Goal: Navigation & Orientation: Understand site structure

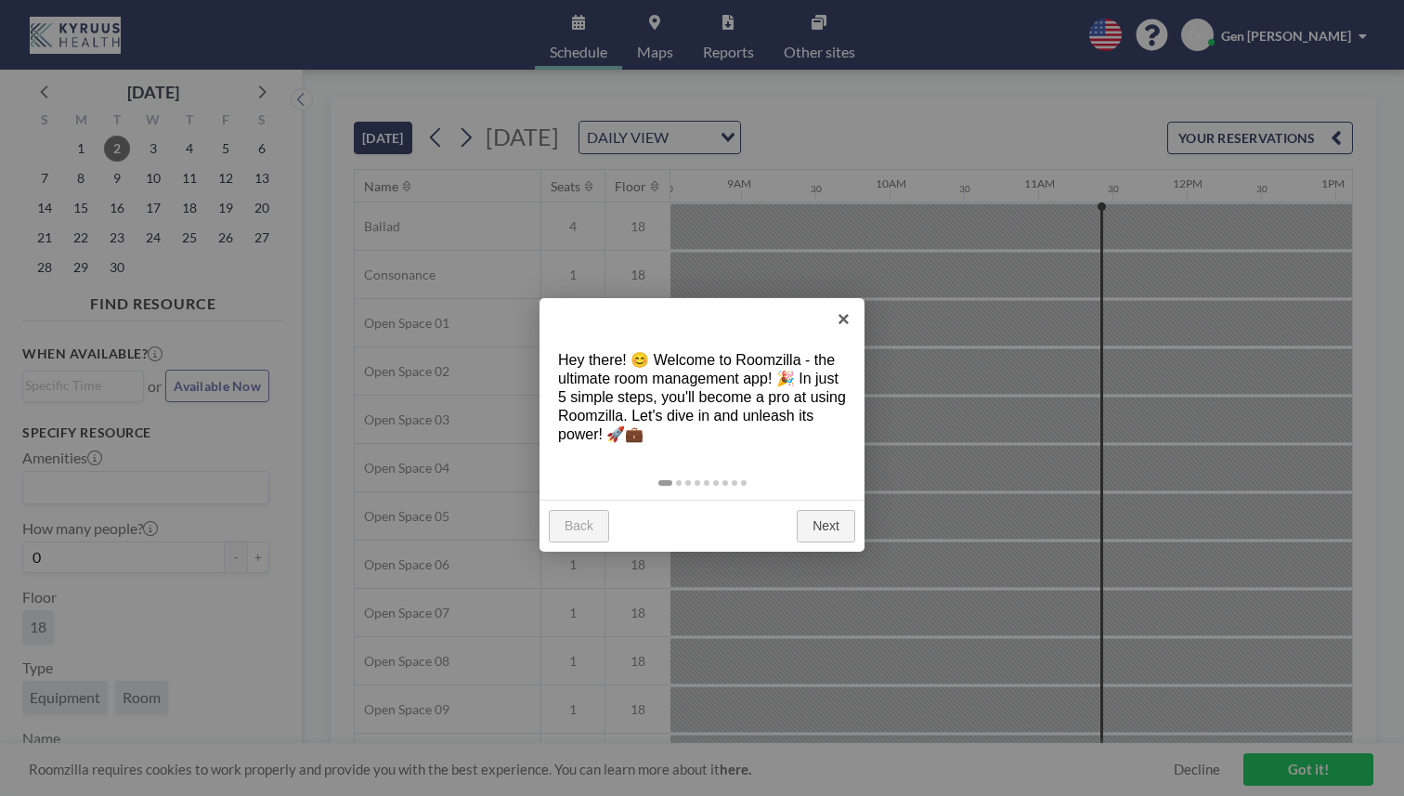
scroll to position [0, 1267]
click at [830, 510] on link "Next" at bounding box center [826, 526] width 58 height 33
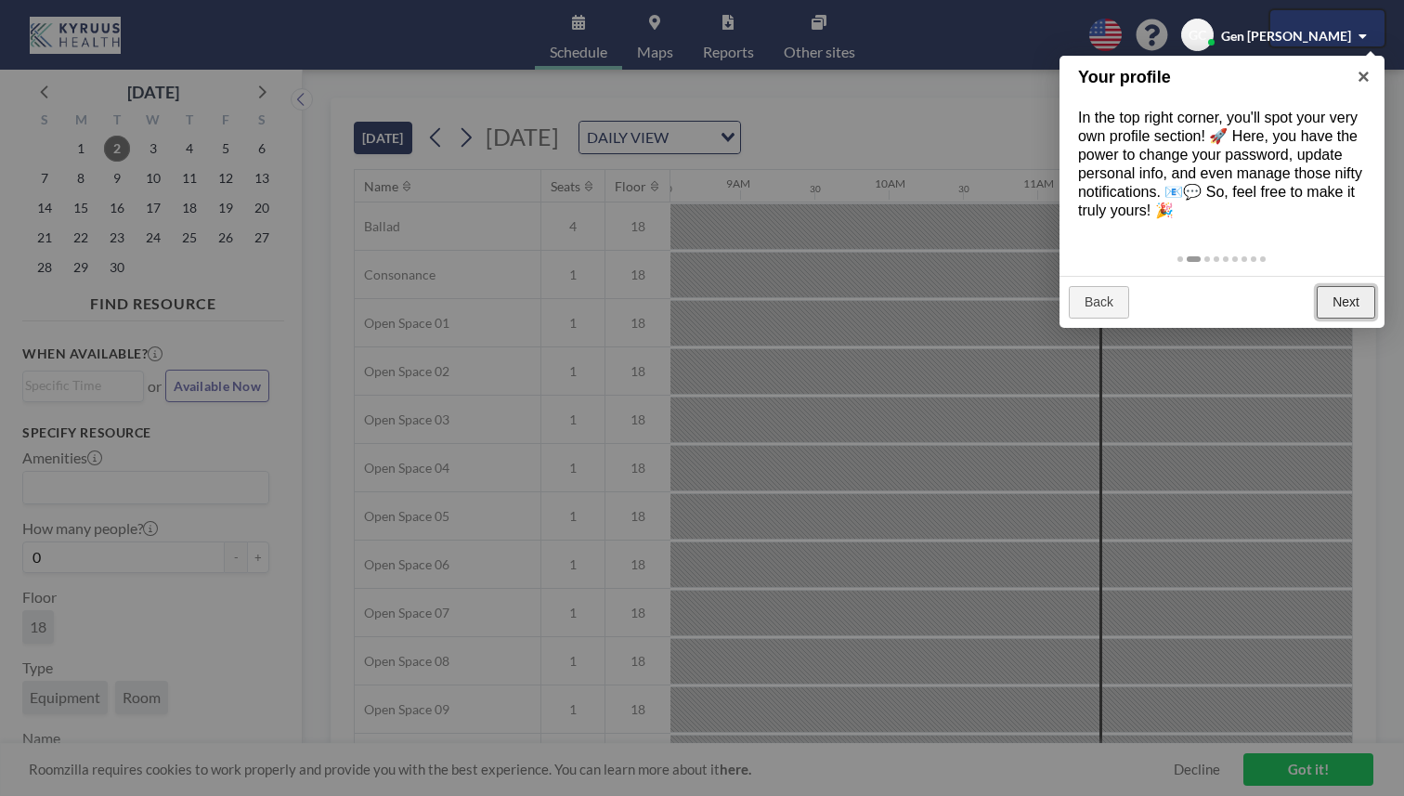
click at [1347, 286] on link "Next" at bounding box center [1346, 302] width 58 height 33
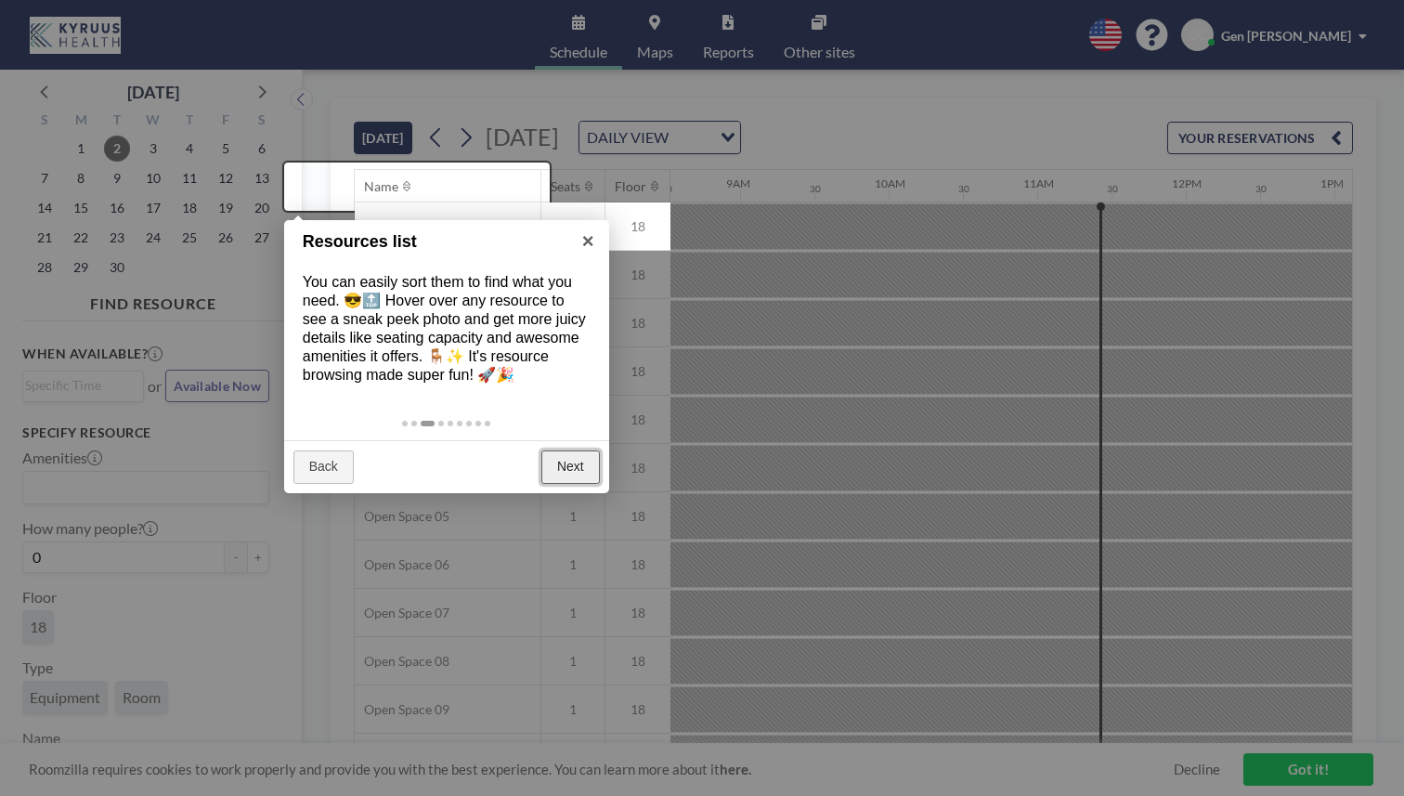
click at [562, 450] on link "Next" at bounding box center [570, 466] width 58 height 33
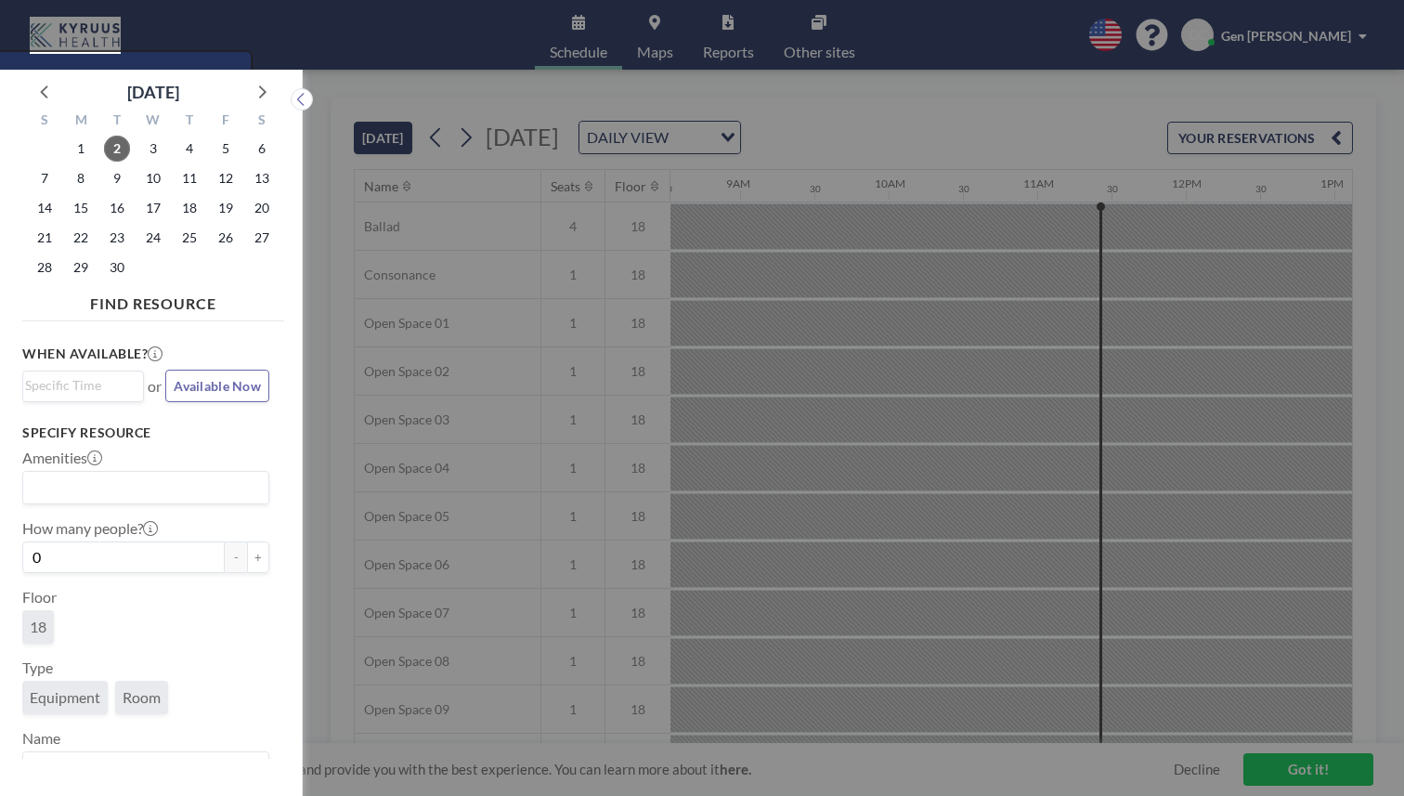
scroll to position [5, 0]
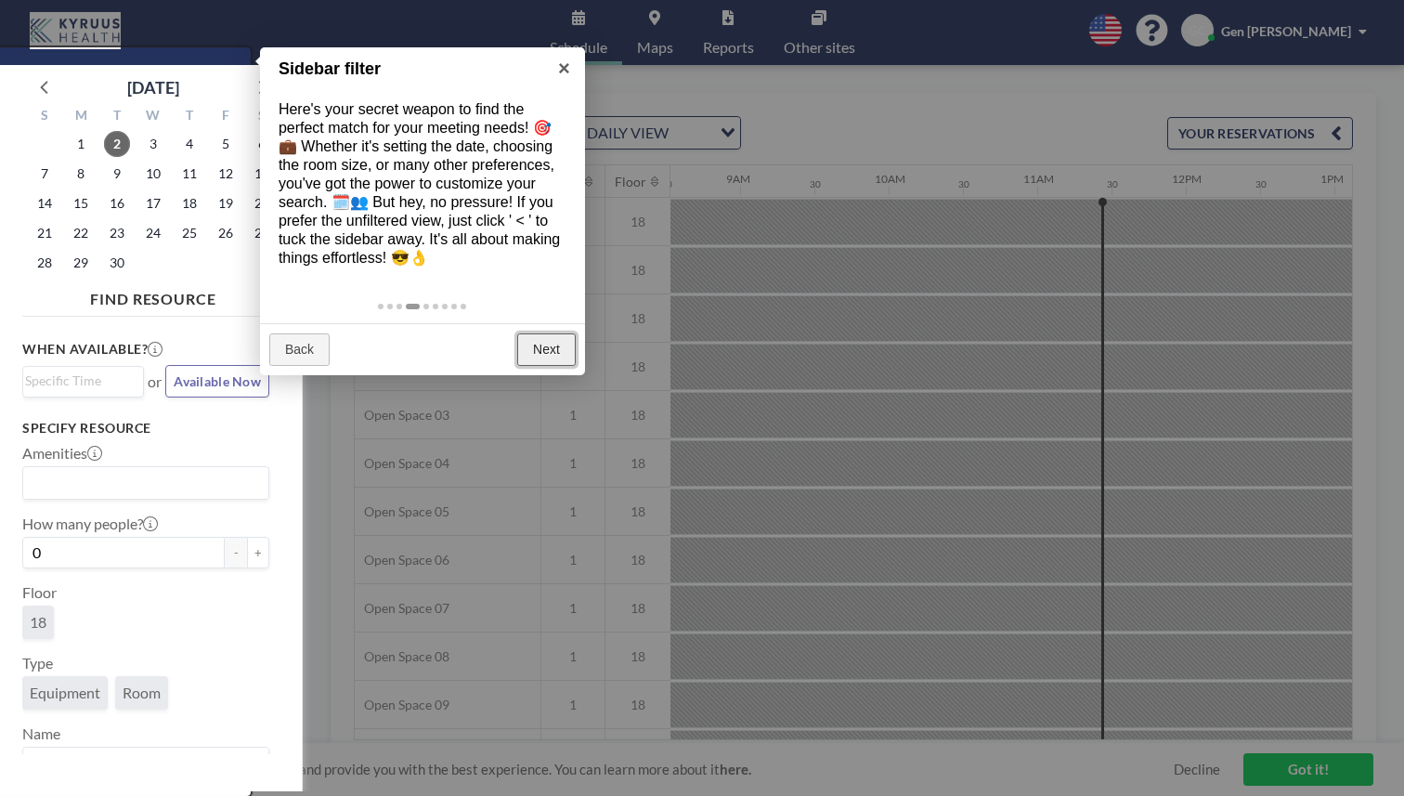
click at [538, 333] on link "Next" at bounding box center [546, 349] width 58 height 33
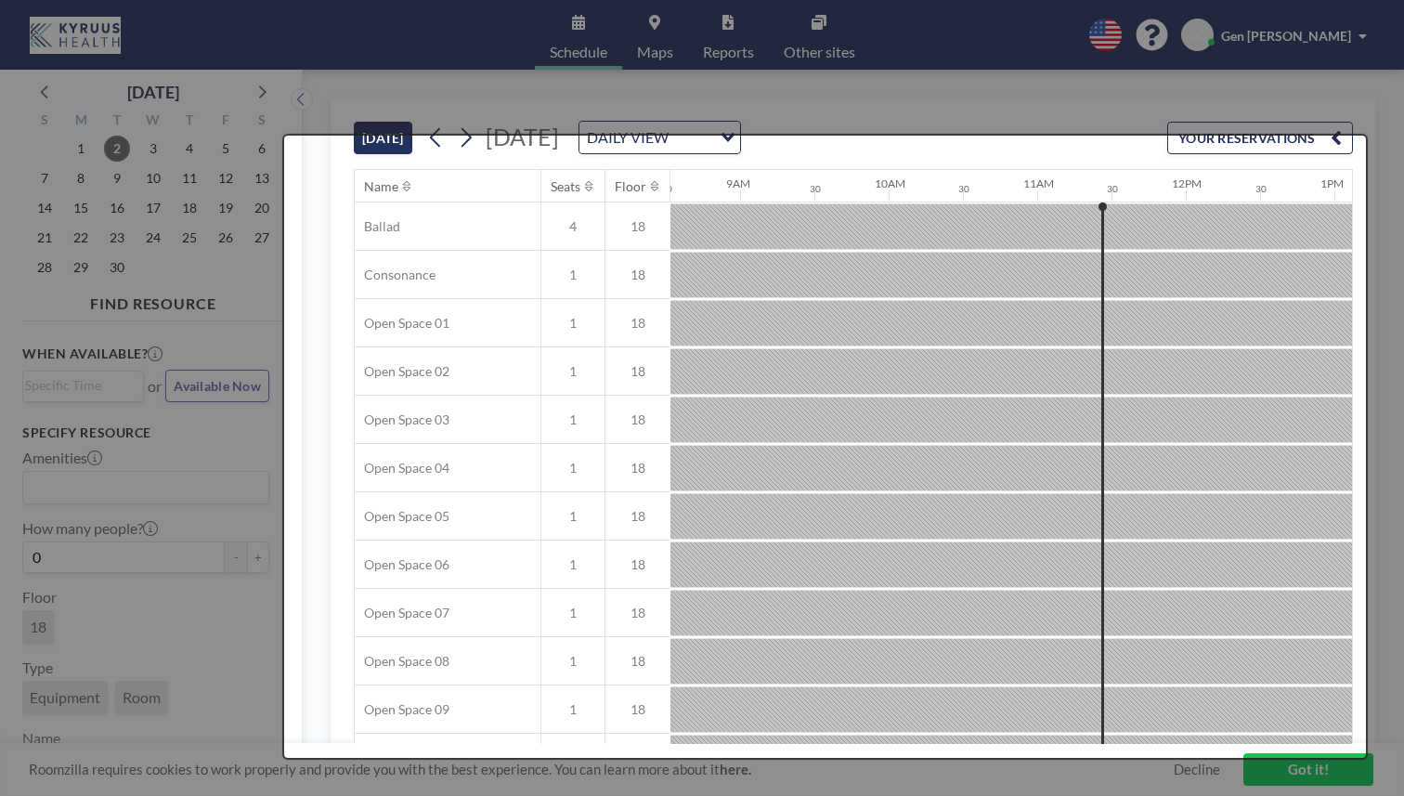
scroll to position [0, 0]
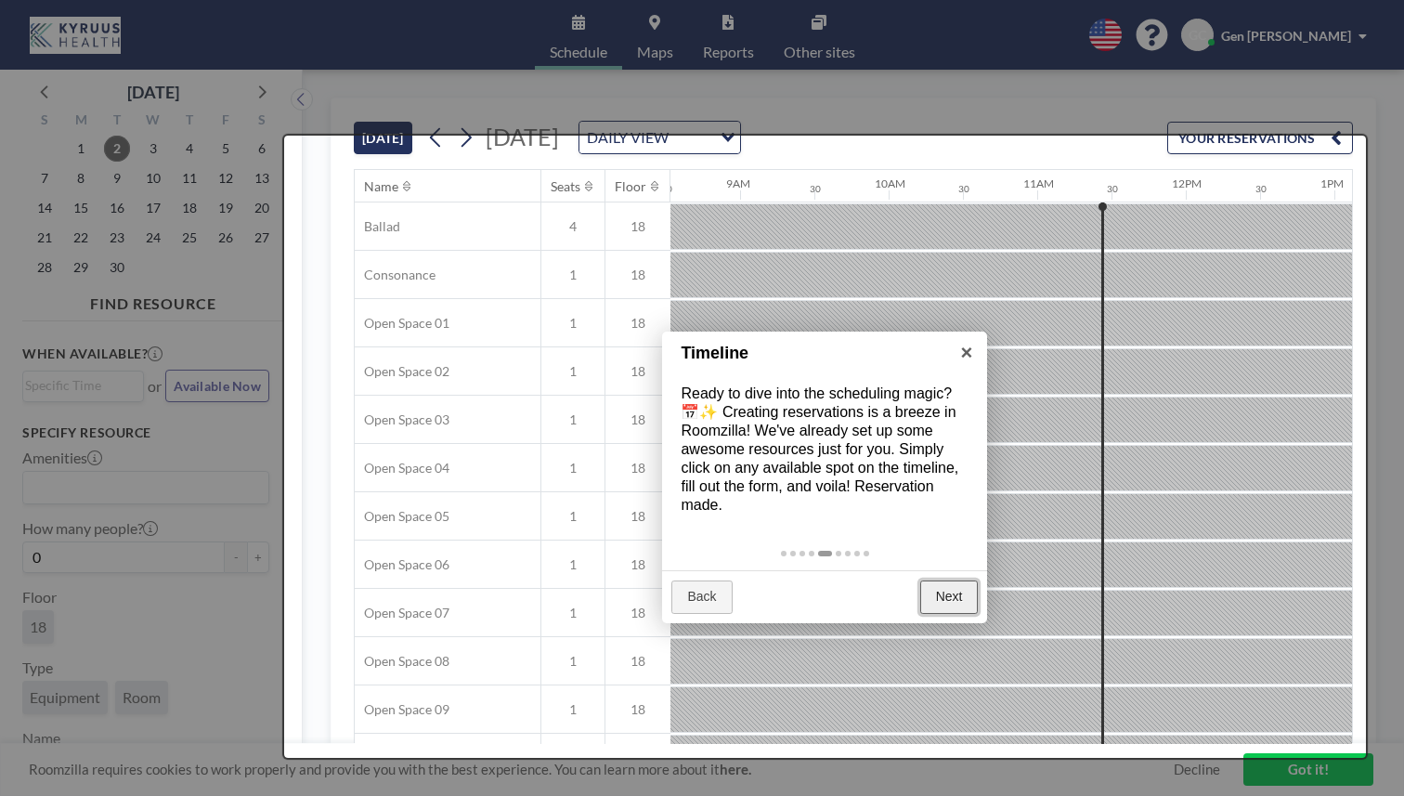
click at [952, 580] on link "Next" at bounding box center [949, 596] width 58 height 33
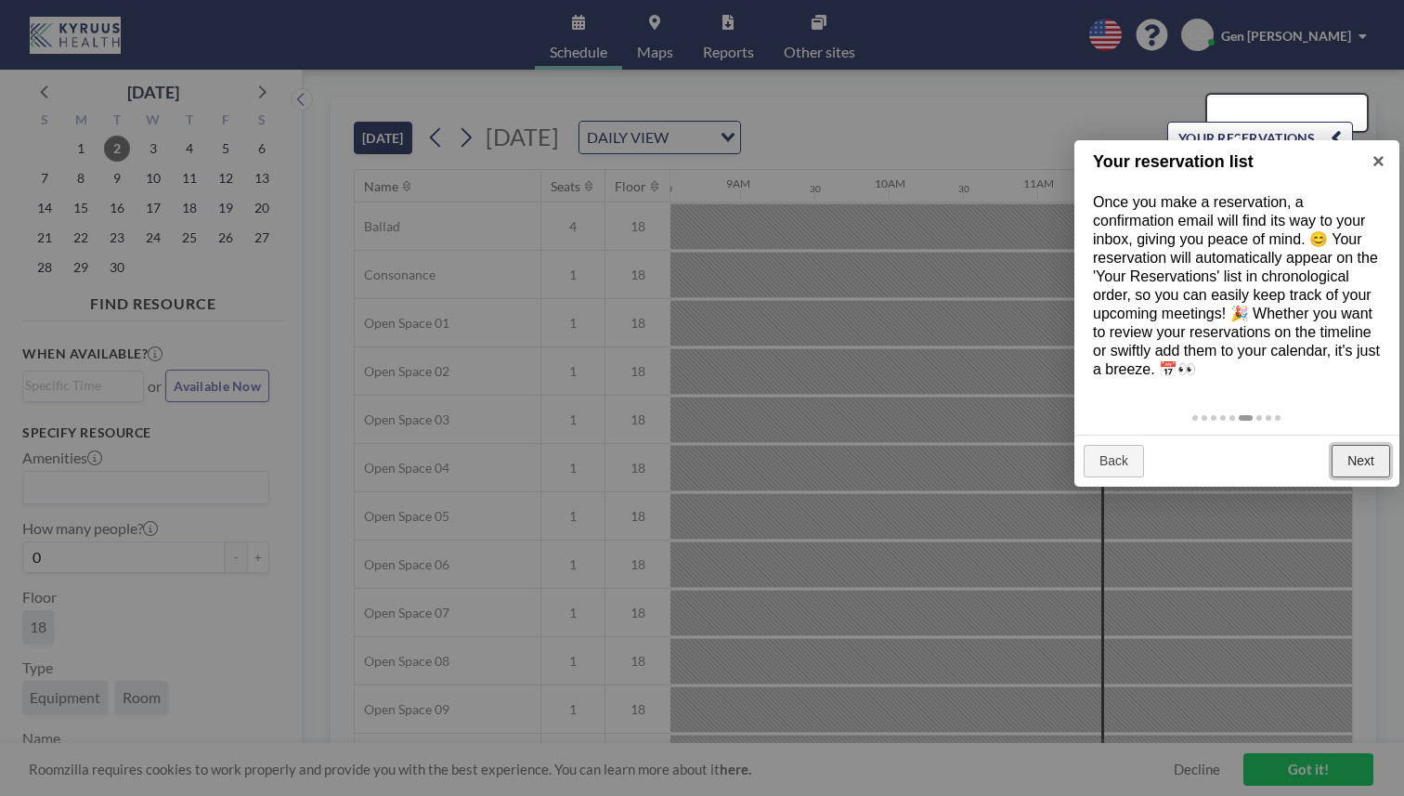
click at [1368, 445] on link "Next" at bounding box center [1361, 461] width 58 height 33
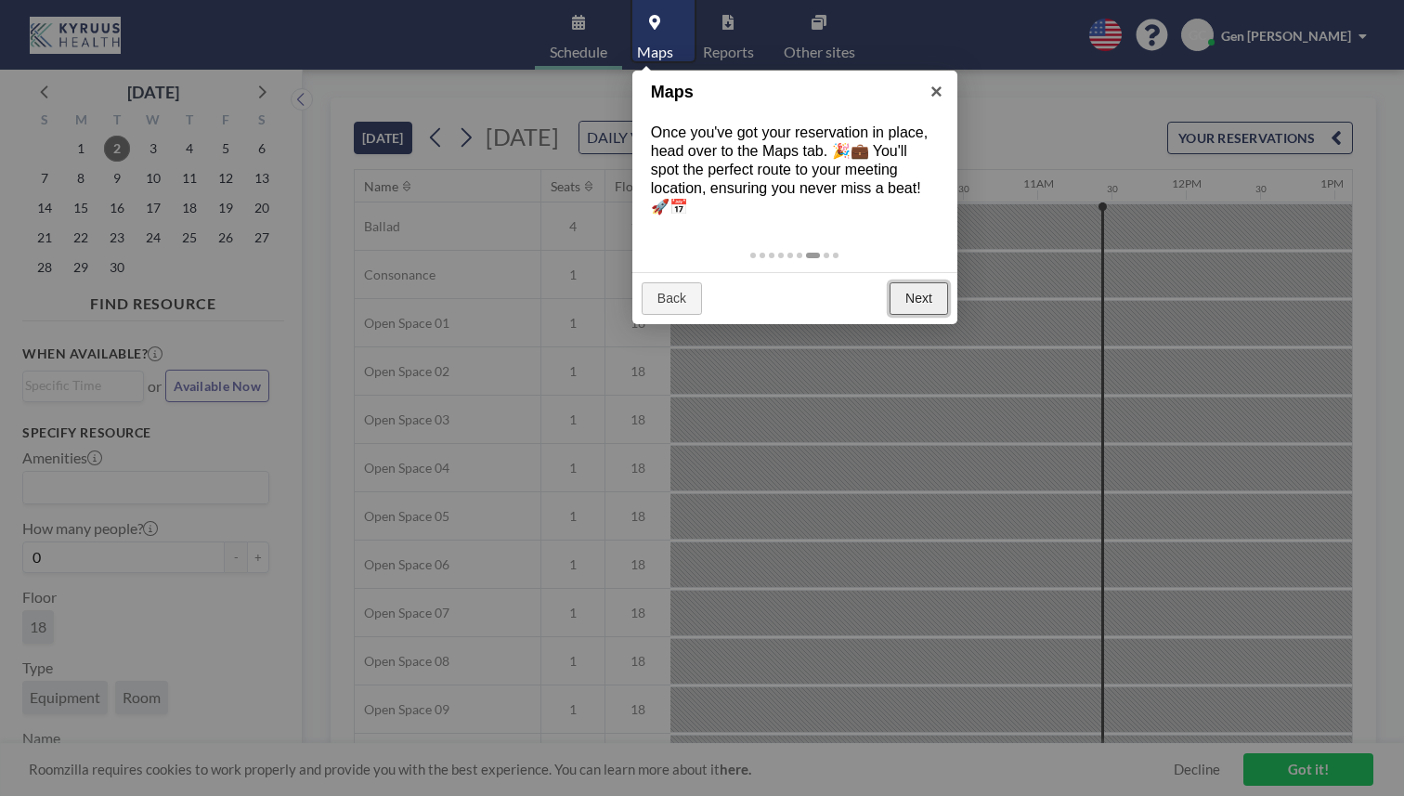
click at [914, 282] on link "Next" at bounding box center [919, 298] width 58 height 33
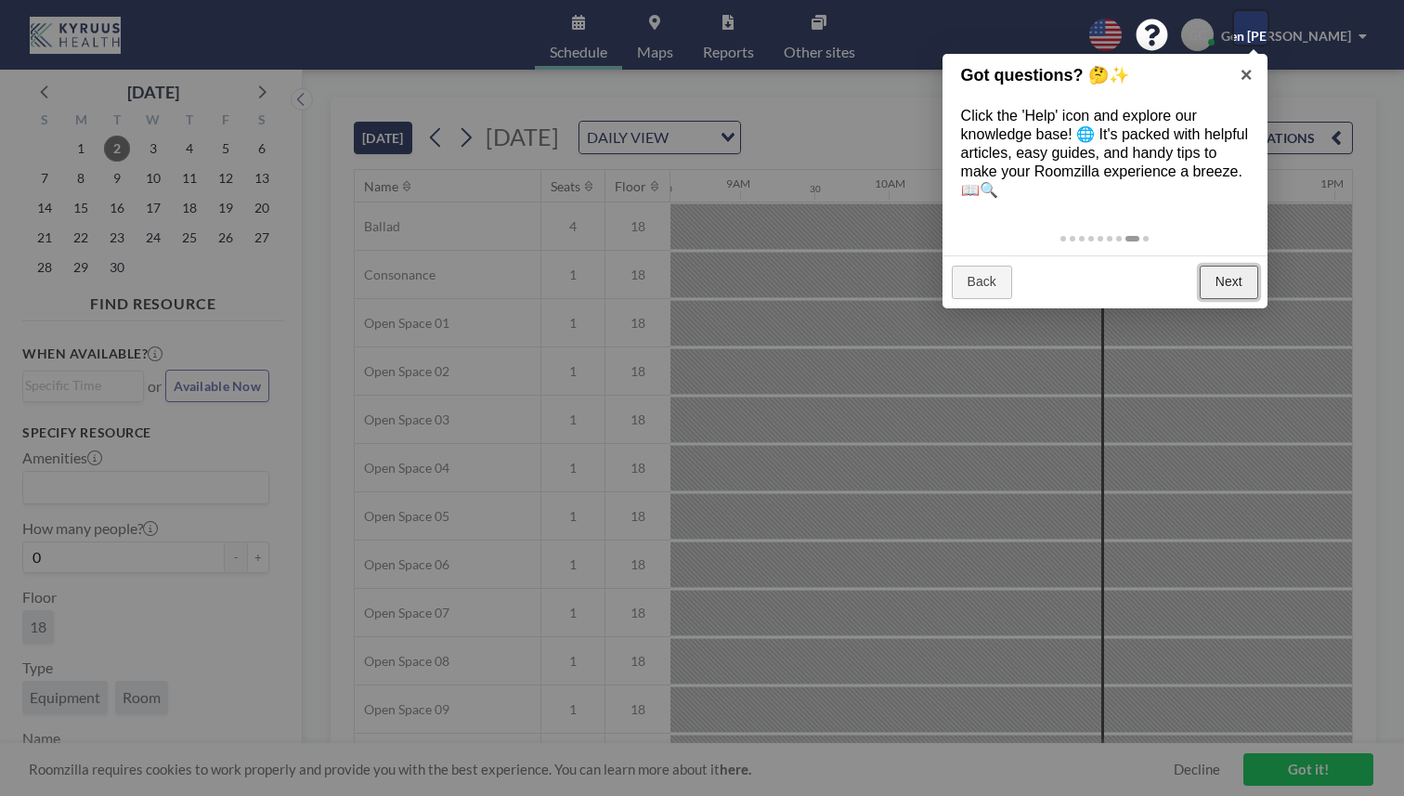
click at [1224, 266] on link "Next" at bounding box center [1229, 282] width 58 height 33
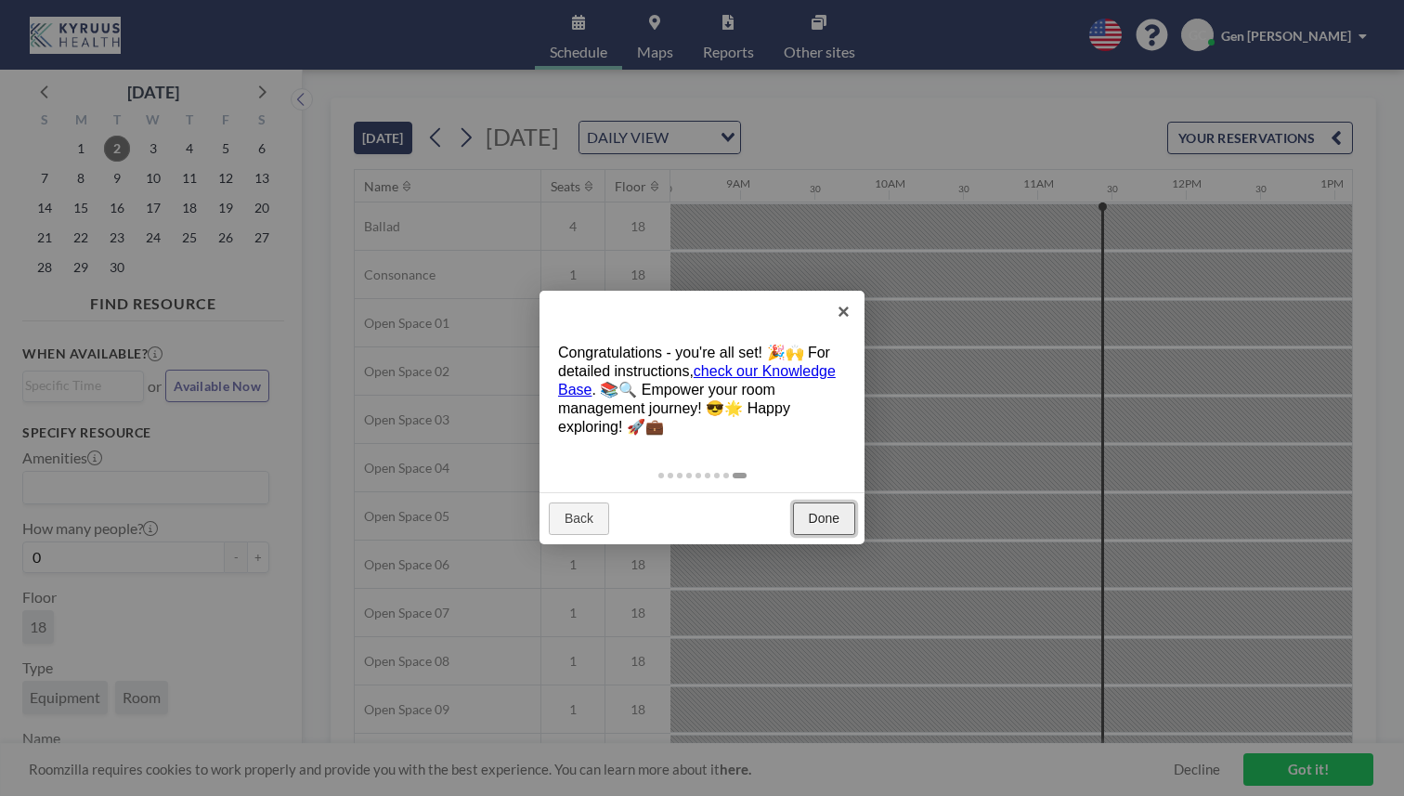
click at [821, 502] on link "Done" at bounding box center [824, 518] width 62 height 33
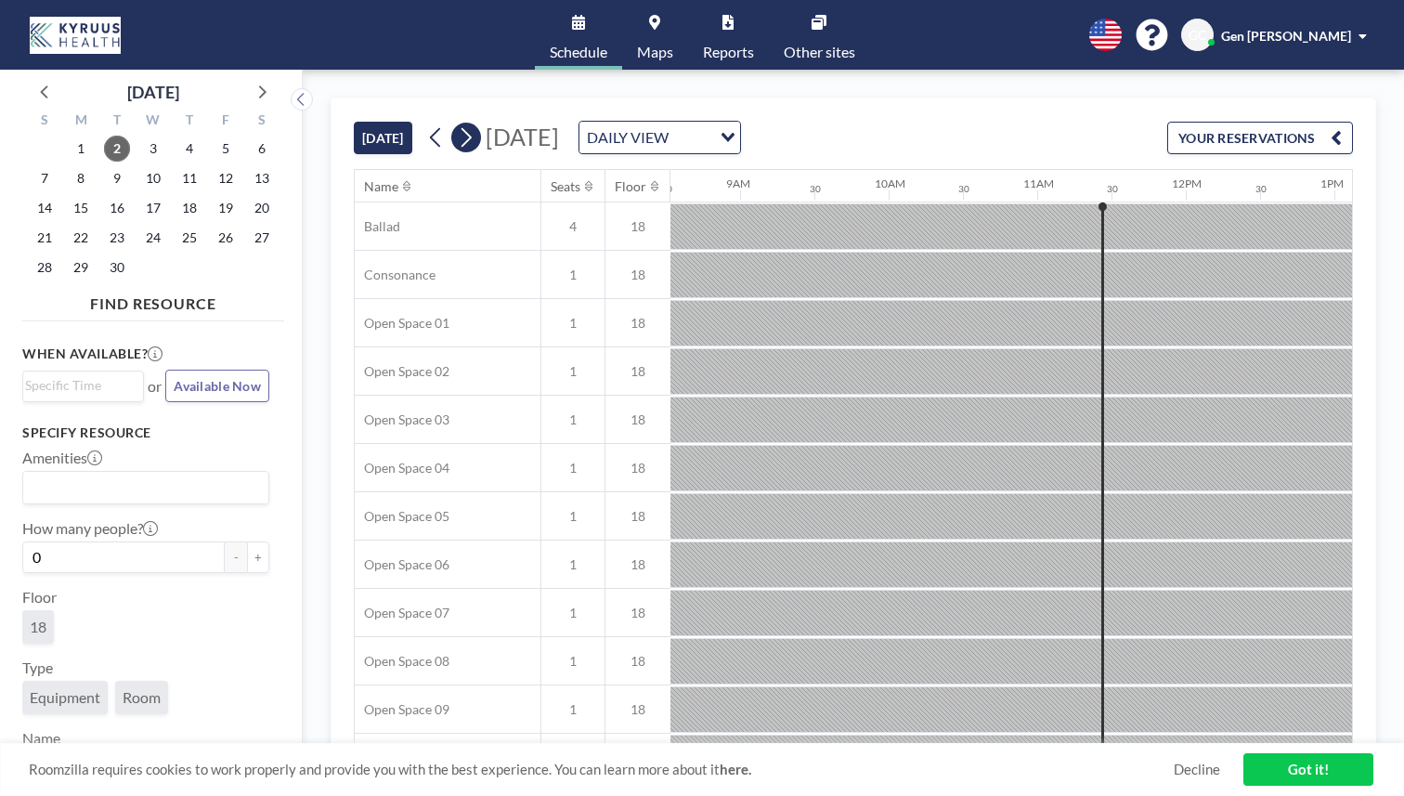
click at [461, 128] on icon at bounding box center [466, 137] width 10 height 19
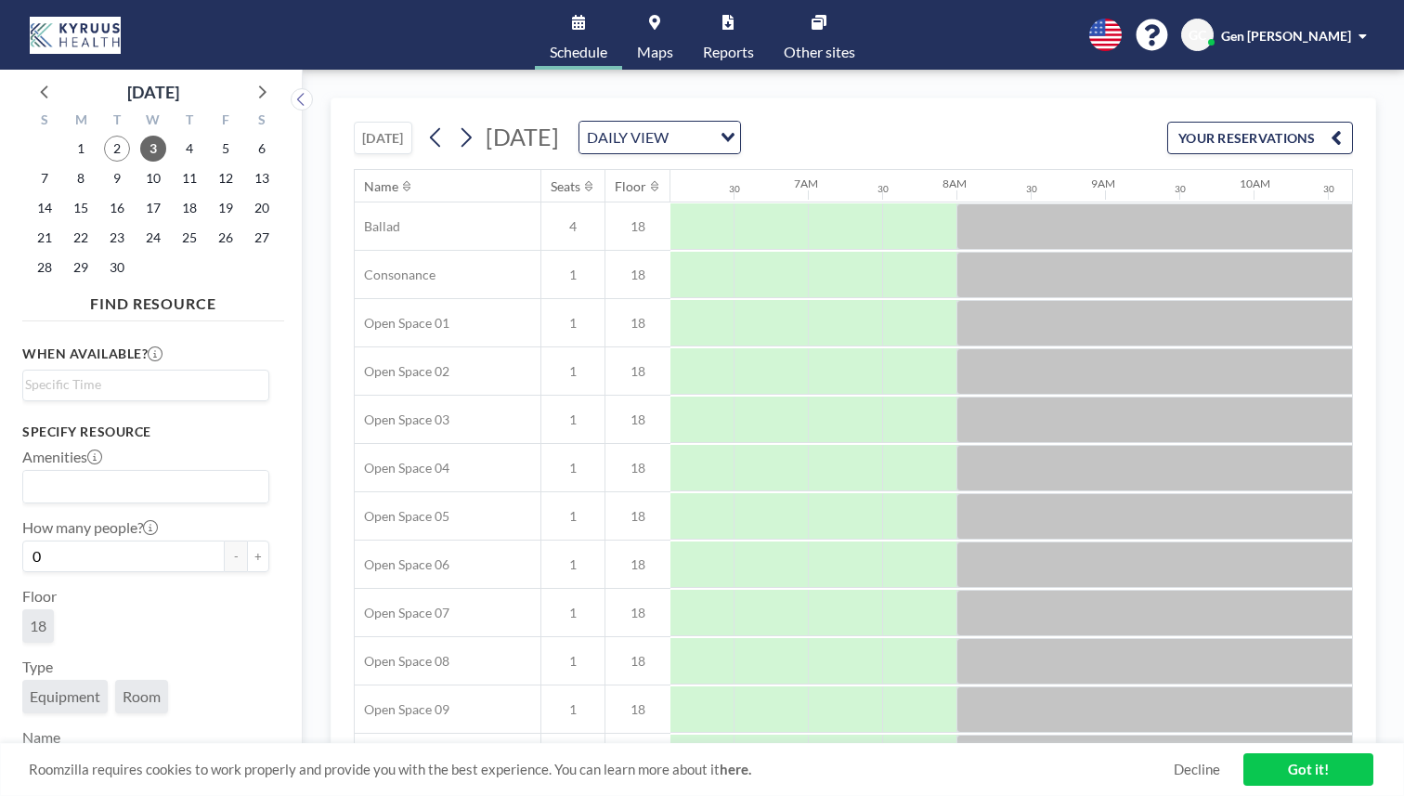
scroll to position [0, 905]
click at [104, 165] on span "9" at bounding box center [117, 178] width 26 height 26
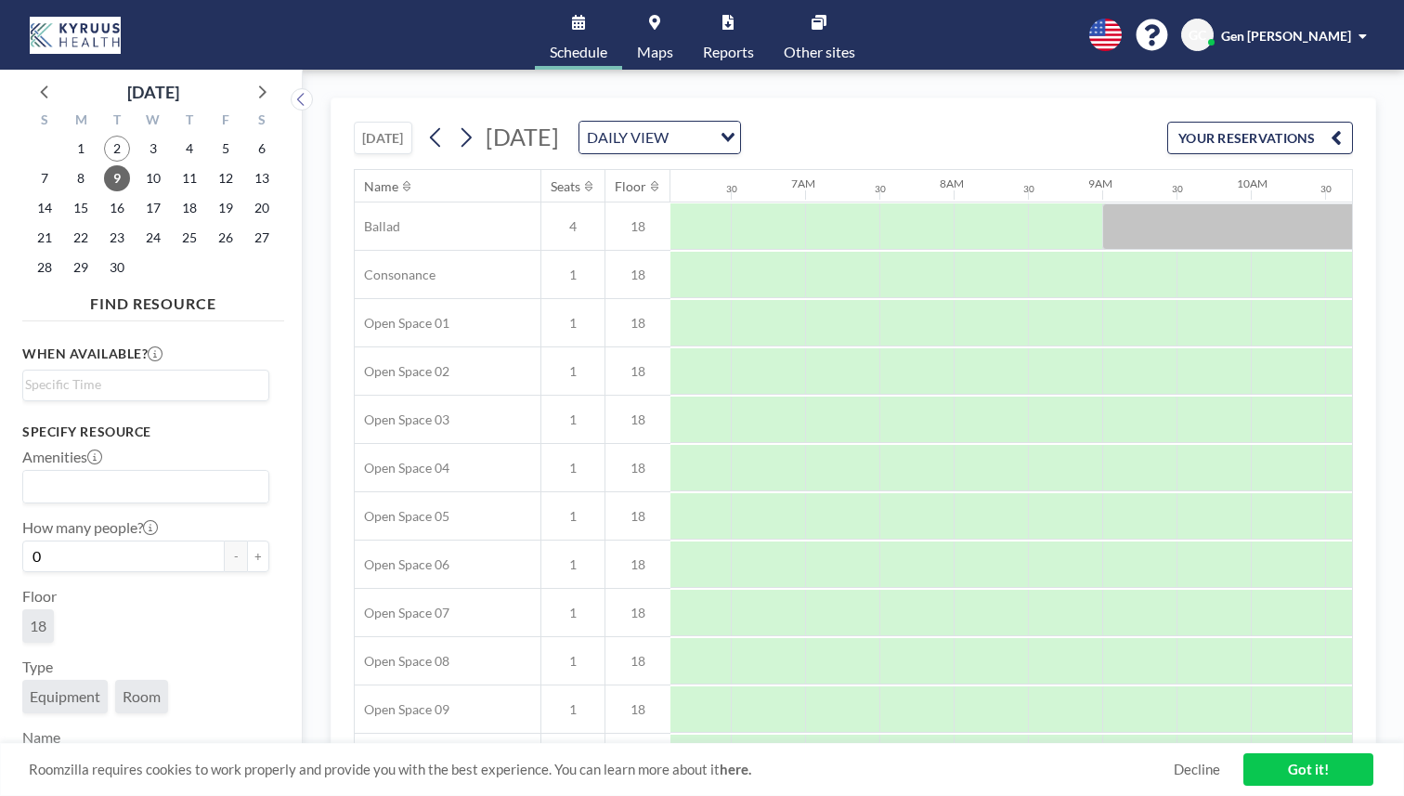
click at [1290, 773] on link "Got it!" at bounding box center [1308, 769] width 130 height 32
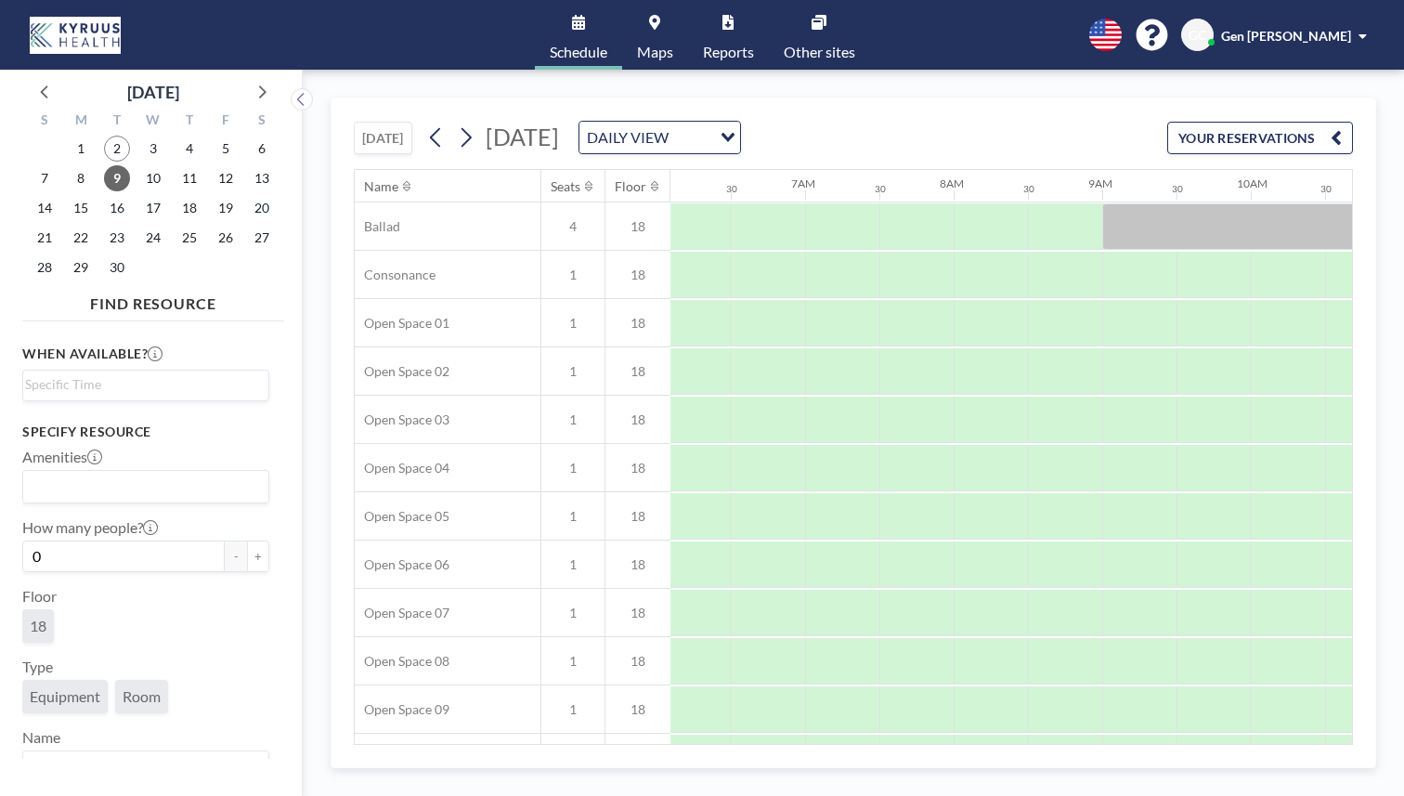
click at [1297, 122] on button "YOUR RESERVATIONS" at bounding box center [1260, 138] width 186 height 32
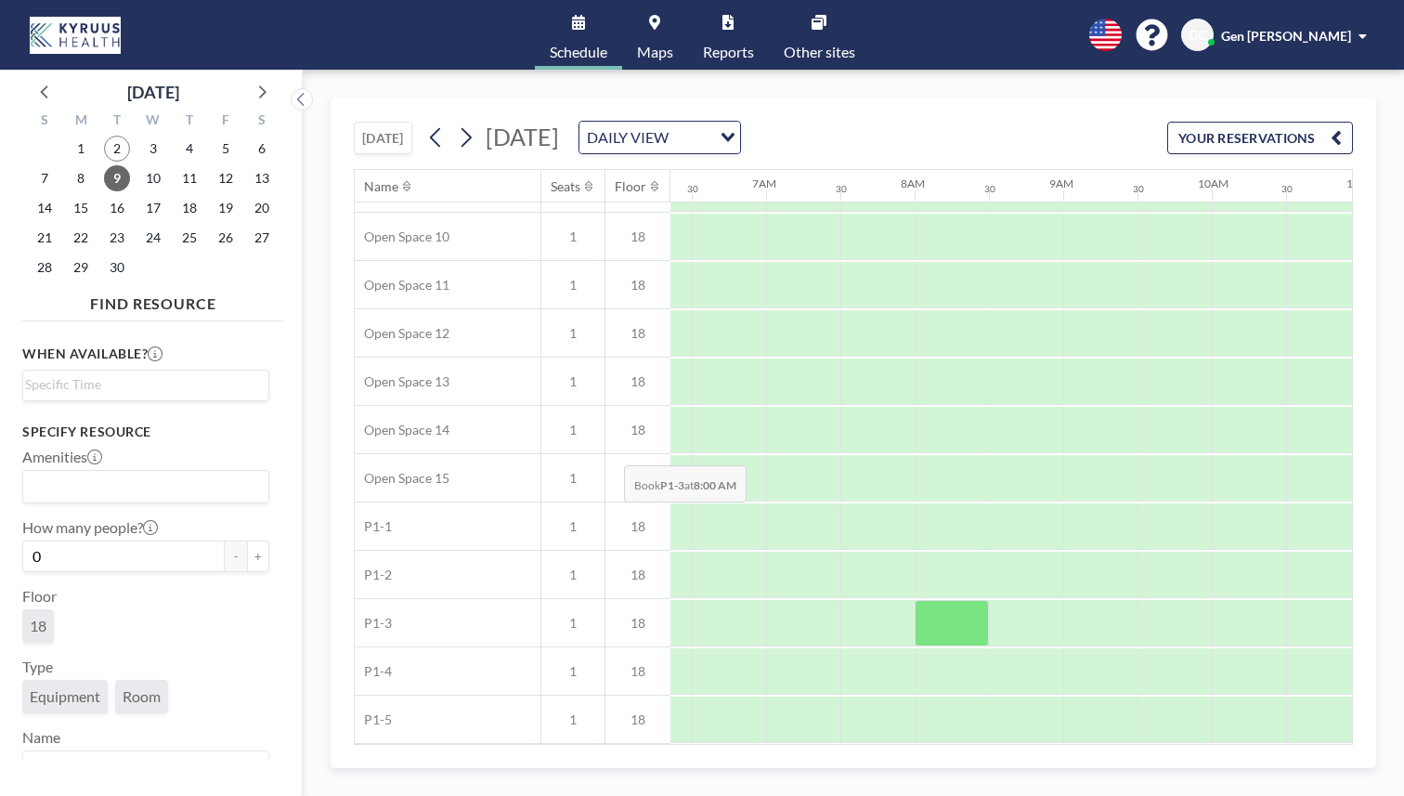
scroll to position [518, 944]
click at [176, 136] on span "4" at bounding box center [189, 149] width 26 height 26
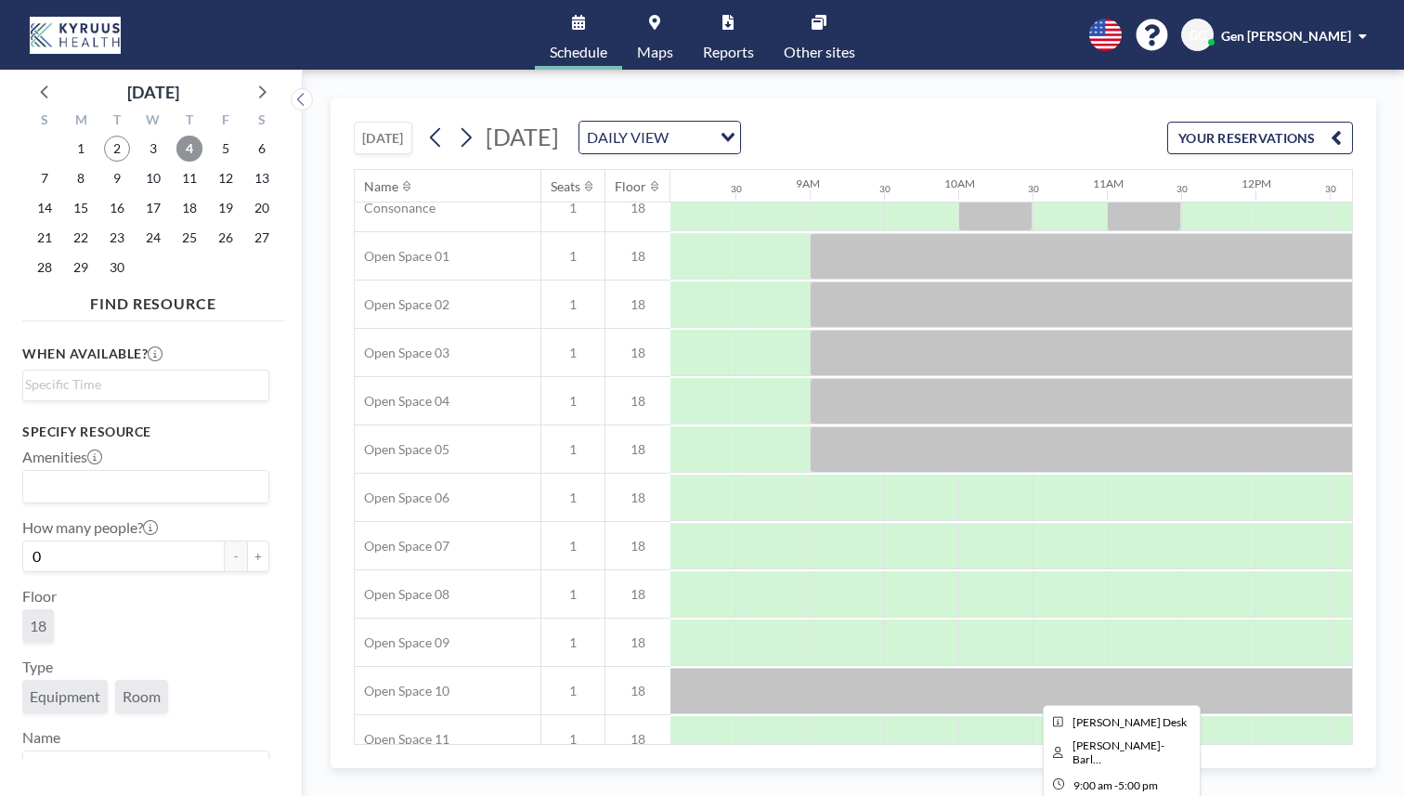
scroll to position [0, 1198]
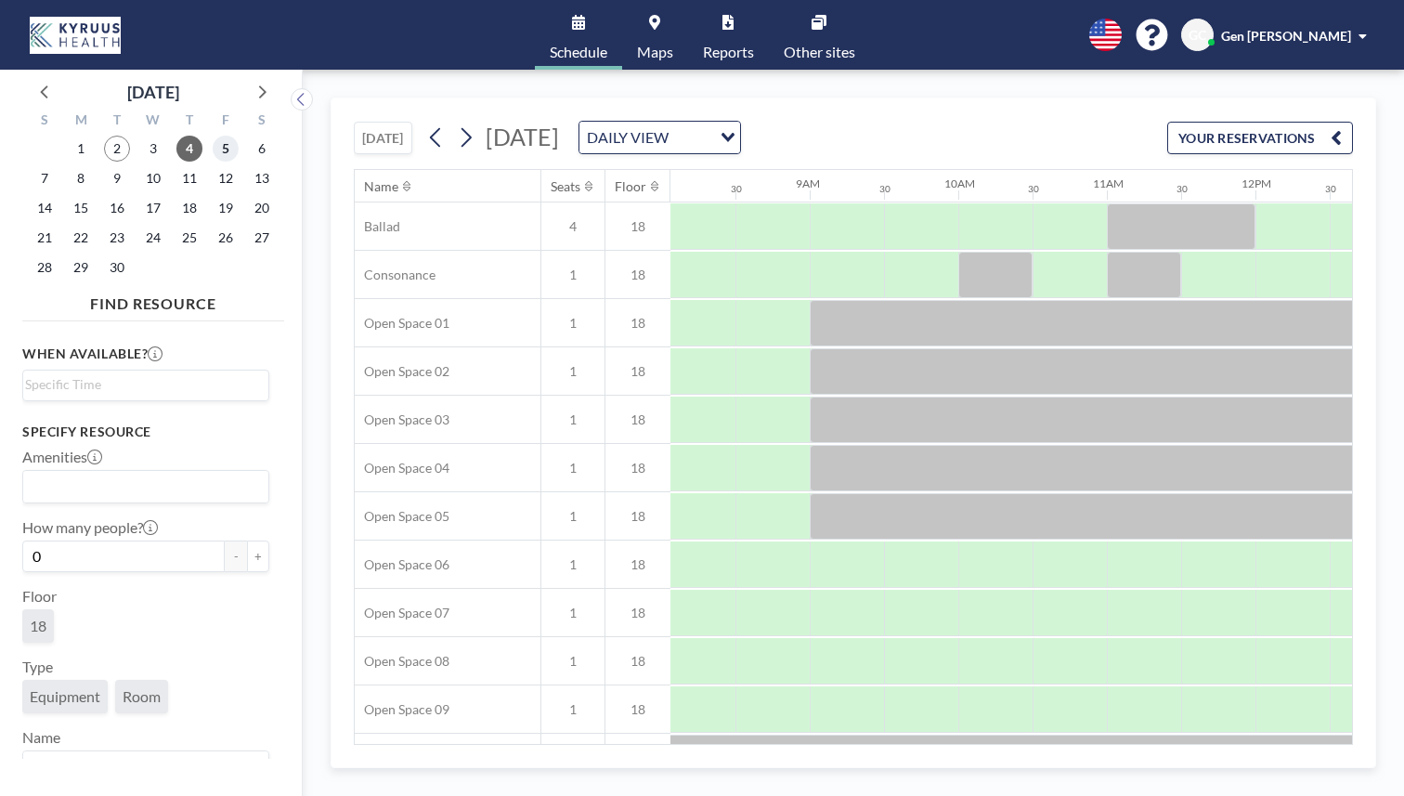
click at [213, 136] on span "5" at bounding box center [226, 149] width 26 height 26
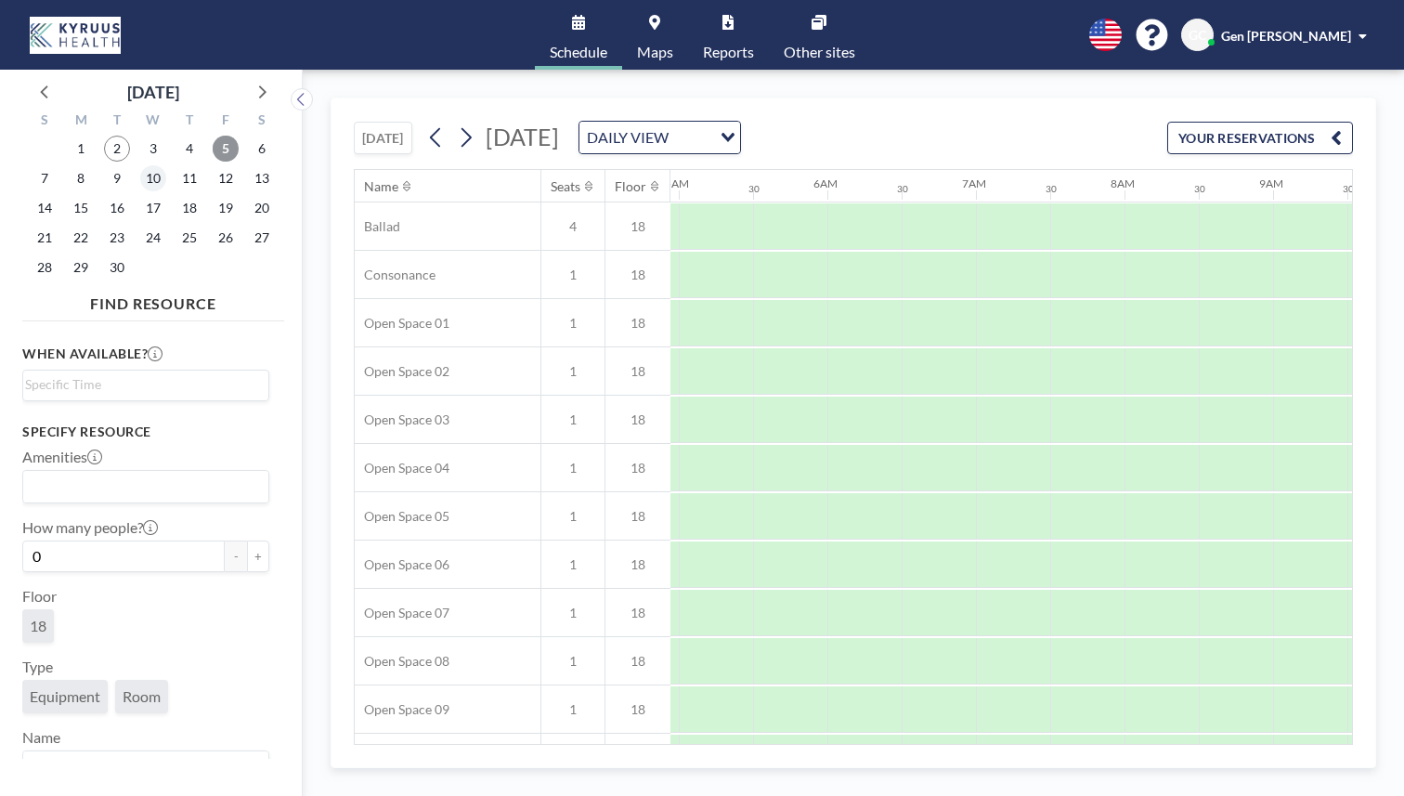
scroll to position [0, 729]
click at [140, 165] on span "10" at bounding box center [153, 178] width 26 height 26
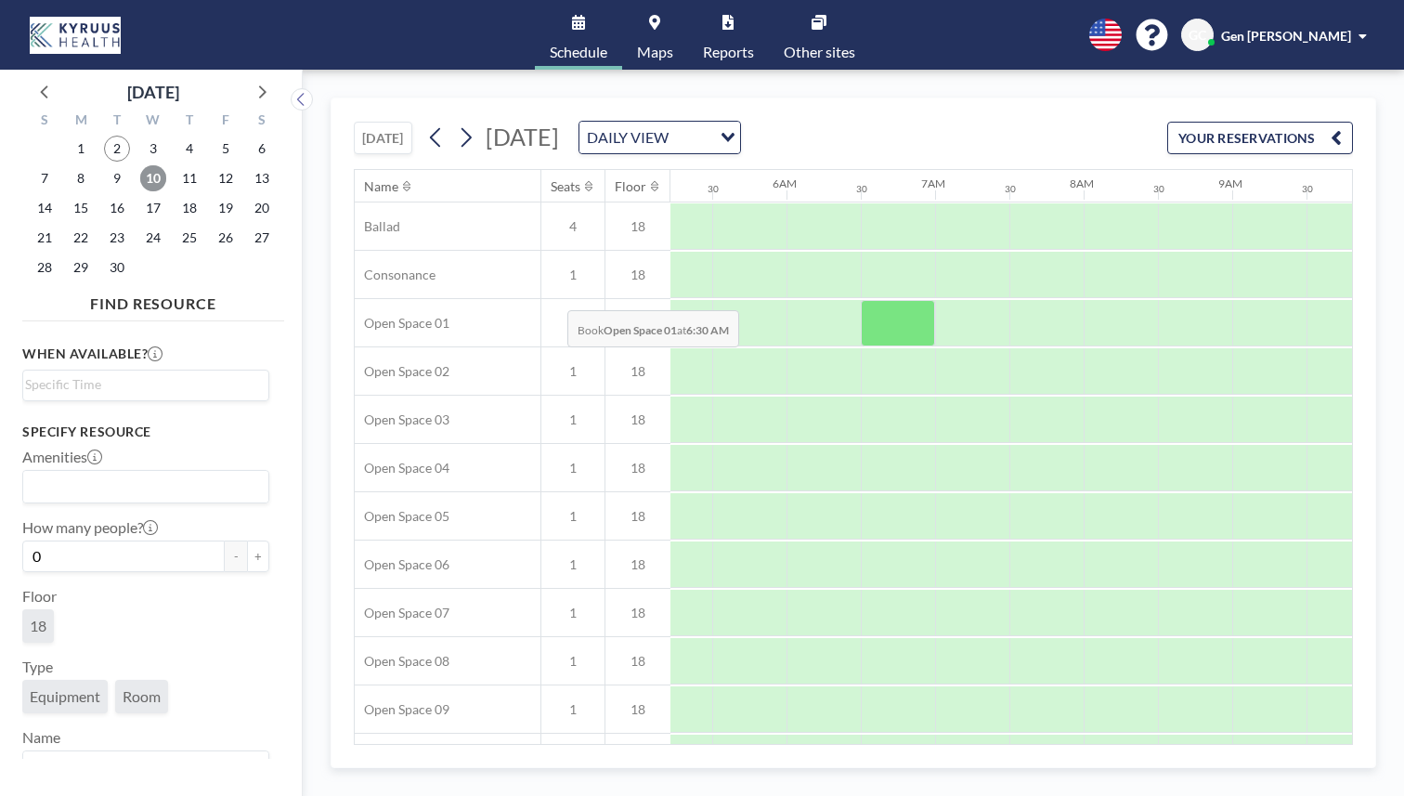
scroll to position [0, 774]
